Goal: Complete application form

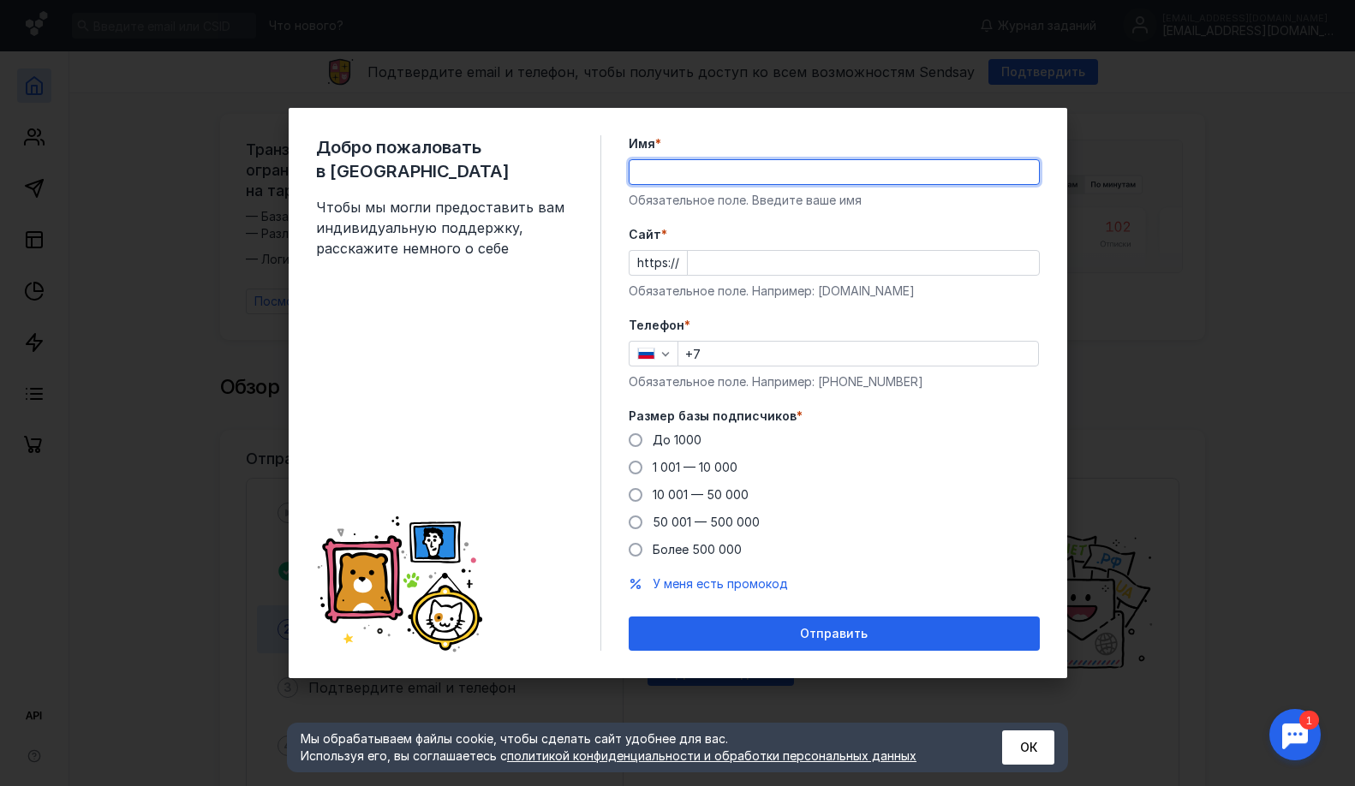
click at [727, 181] on input "Имя *" at bounding box center [833, 172] width 409 height 24
type input "[PERSON_NAME]"
click at [738, 266] on input "Cайт *" at bounding box center [863, 263] width 351 height 24
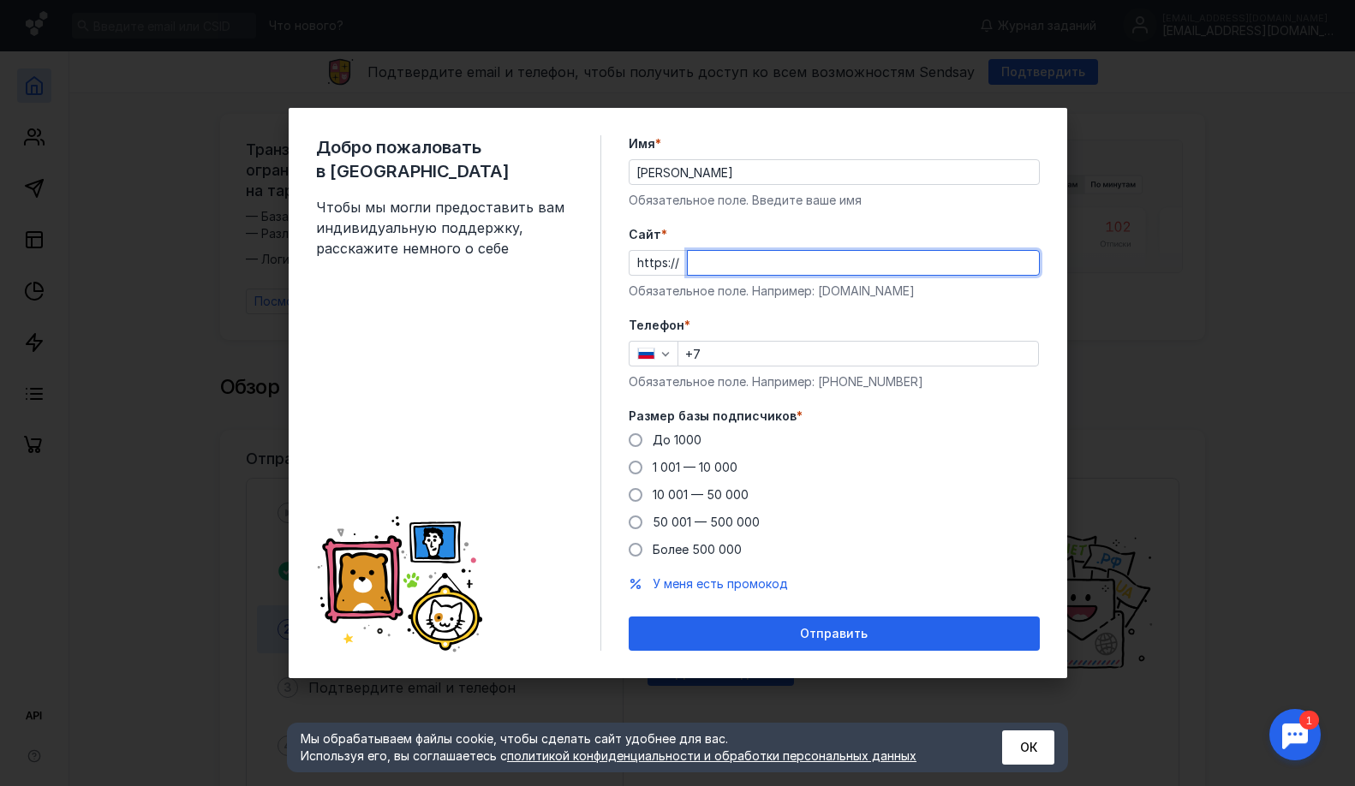
click at [239, 576] on div "Добро пожаловать в Sendsay Чтобы мы могли предоставить вам индивидуальную подде…" at bounding box center [677, 393] width 1355 height 786
click at [743, 360] on input "+7" at bounding box center [858, 354] width 360 height 24
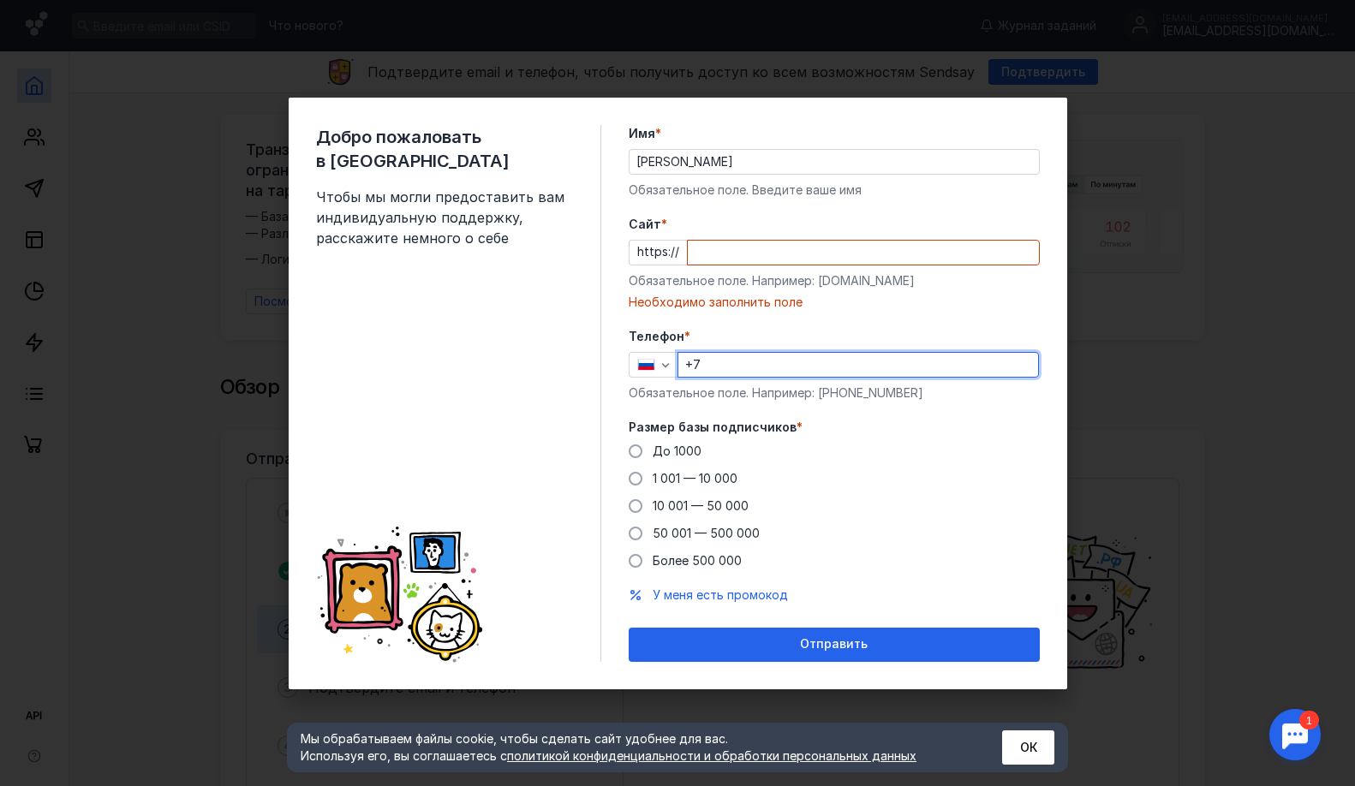
click at [752, 262] on input "Cайт *" at bounding box center [863, 253] width 351 height 24
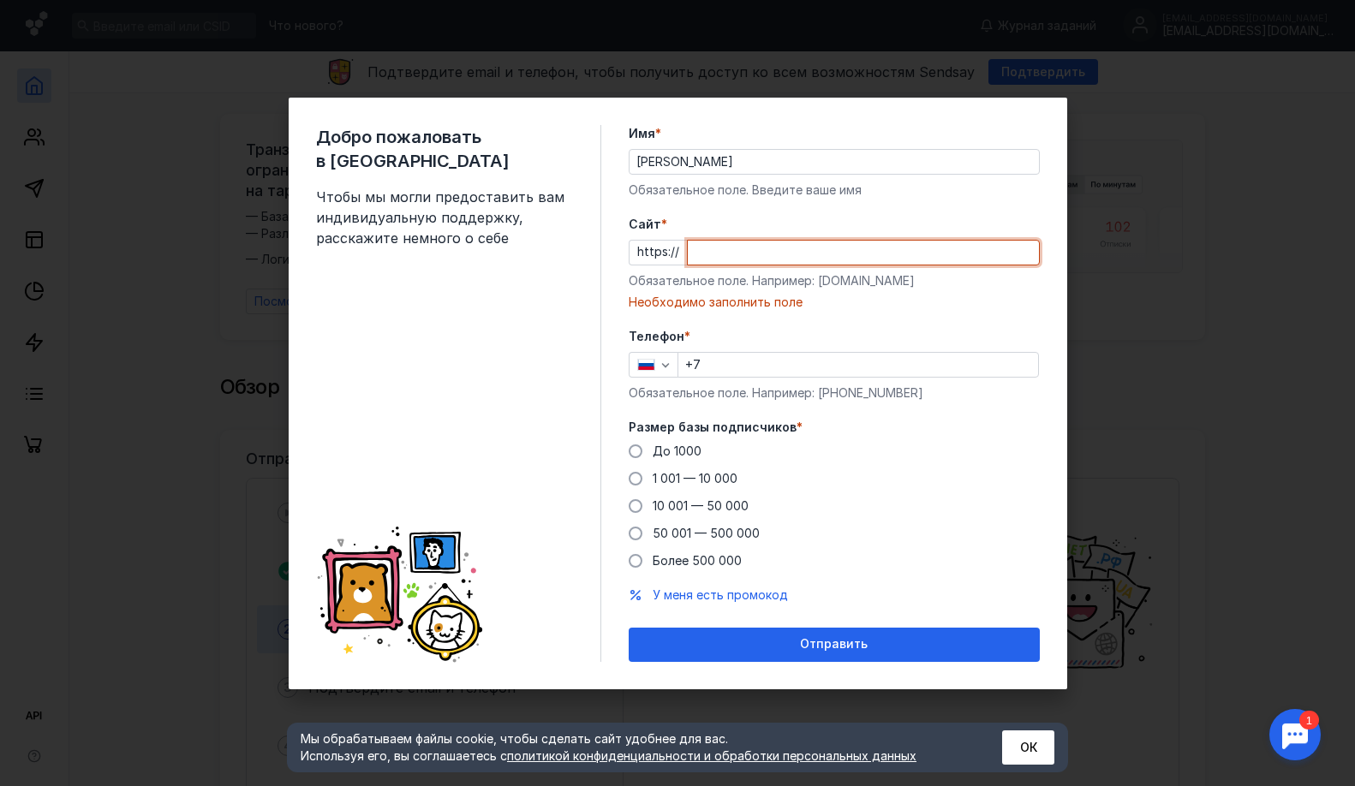
paste input "[DOMAIN_NAME][URL]"
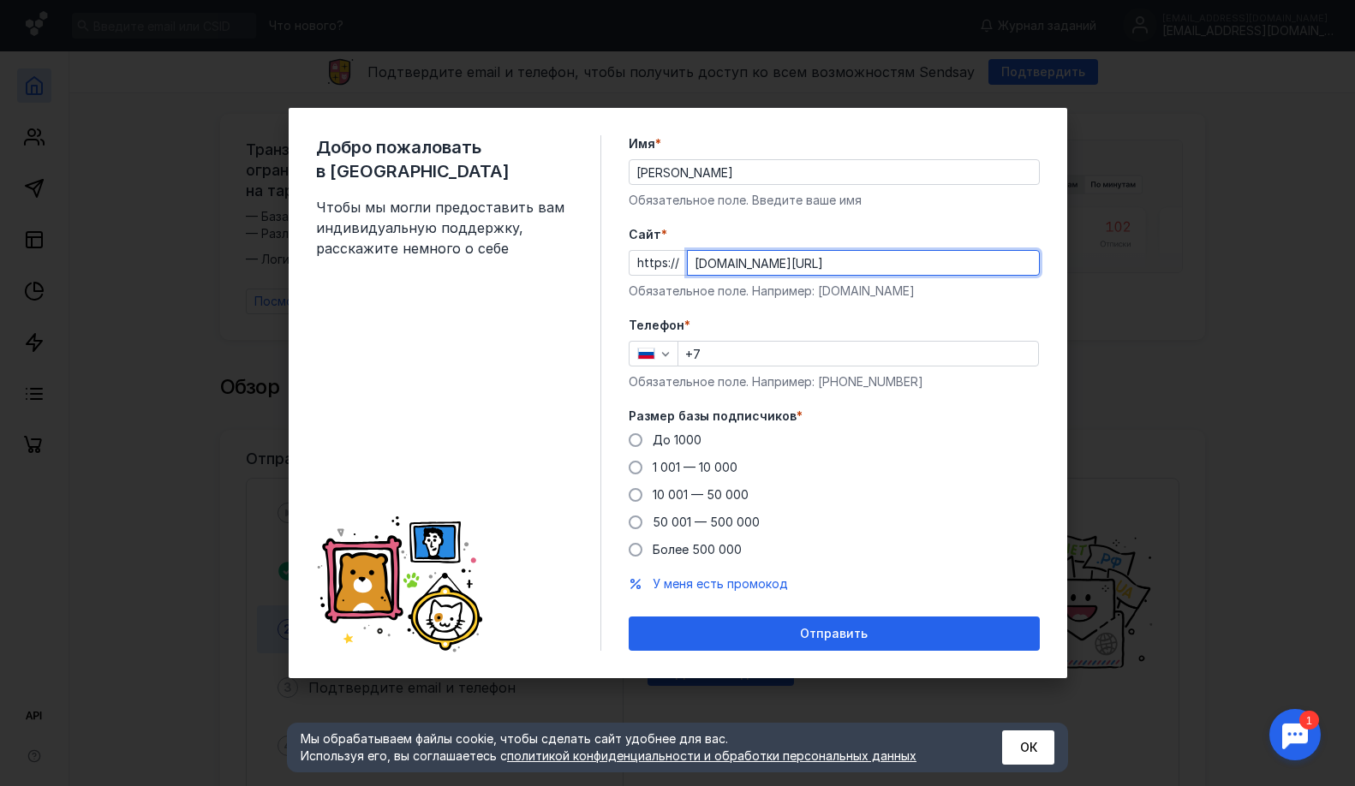
type input "[DOMAIN_NAME][URL]"
click at [745, 355] on input "+7" at bounding box center [858, 354] width 360 height 24
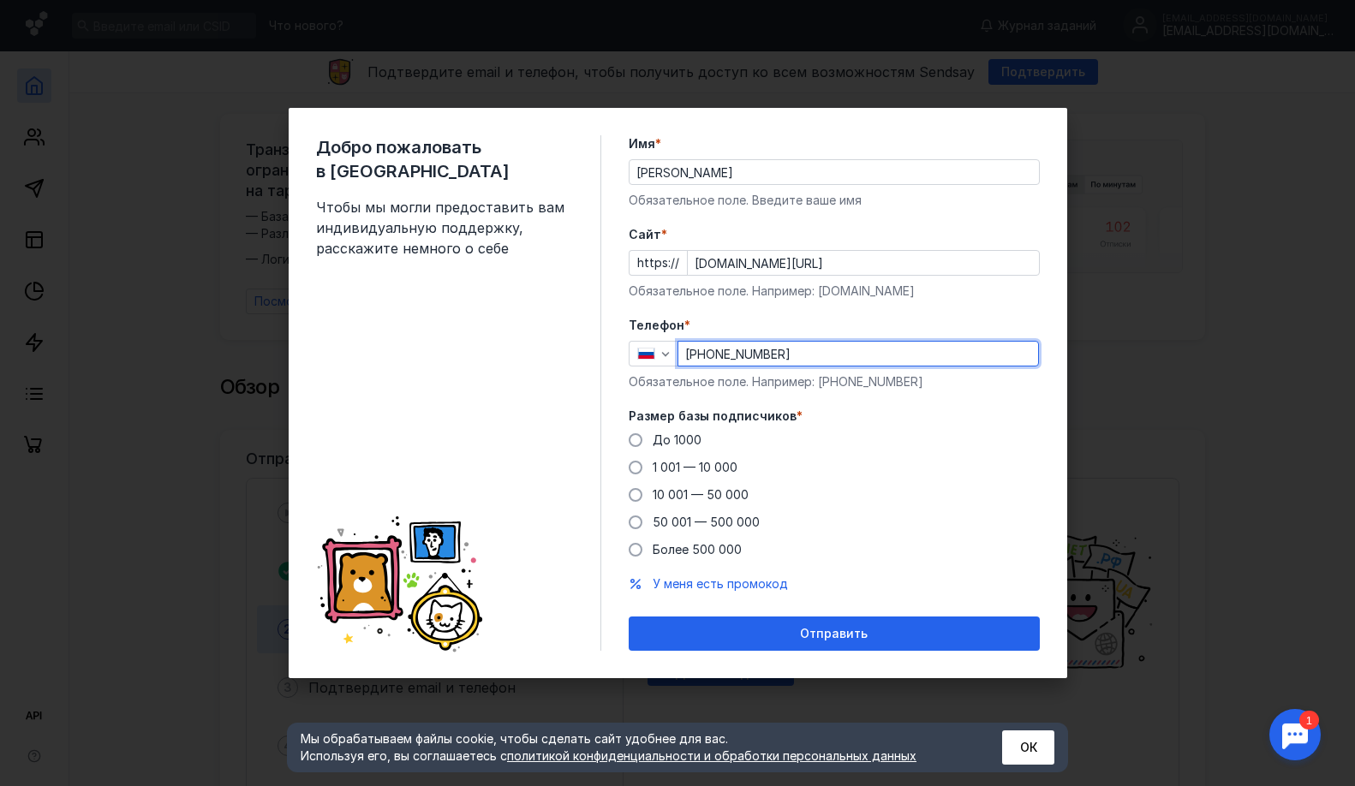
type input "[PHONE_NUMBER]"
